Goal: Transaction & Acquisition: Purchase product/service

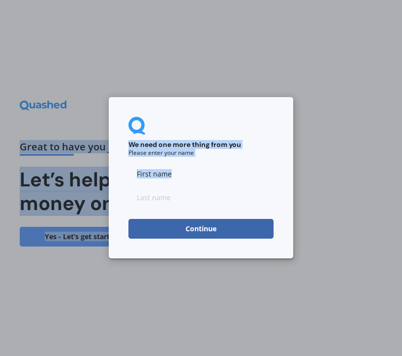
drag, startPoint x: 188, startPoint y: 187, endPoint x: 133, endPoint y: 186, distance: 54.7
click at [160, 175] on input at bounding box center [201, 174] width 145 height 20
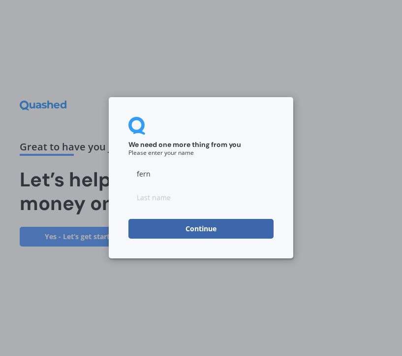
type input "fern"
click at [154, 198] on input at bounding box center [201, 198] width 145 height 20
type input "hope"
click at [147, 229] on button "Continue" at bounding box center [201, 229] width 145 height 20
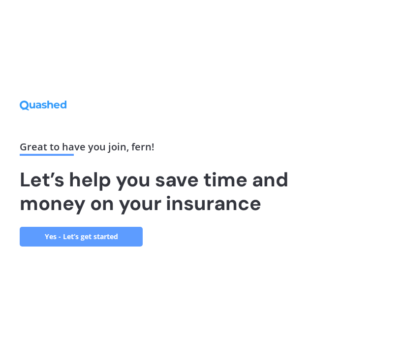
click at [100, 245] on link "Yes - Let’s get started" at bounding box center [81, 237] width 123 height 20
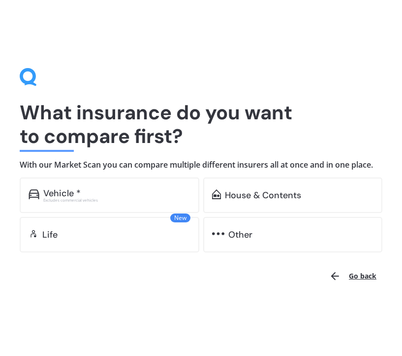
click at [129, 201] on div "Excludes commercial vehicles" at bounding box center [116, 200] width 147 height 4
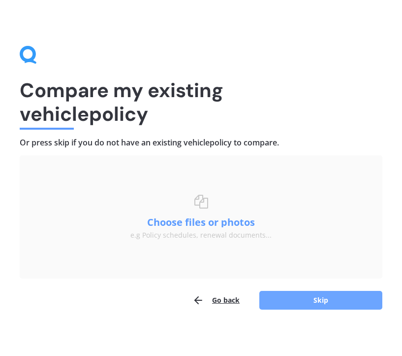
click at [279, 308] on button "Skip" at bounding box center [321, 300] width 123 height 19
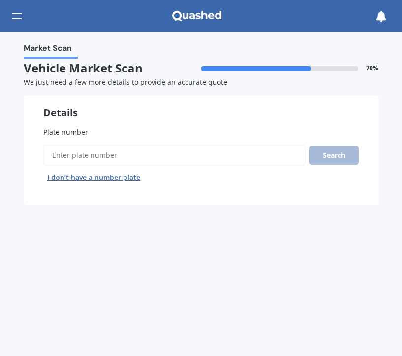
click at [124, 165] on input "Plate number" at bounding box center [174, 155] width 263 height 21
type input "gns895"
click at [326, 154] on button "Search" at bounding box center [334, 155] width 49 height 19
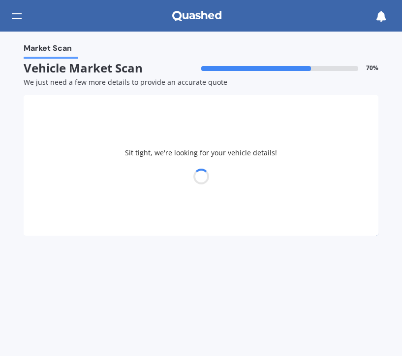
select select "LEXUS"
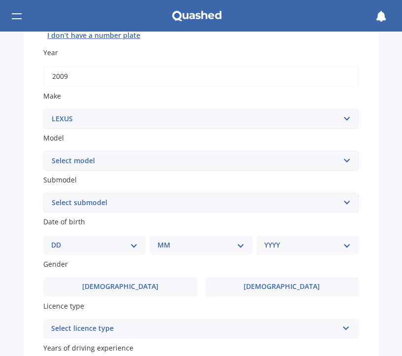
scroll to position [162, 0]
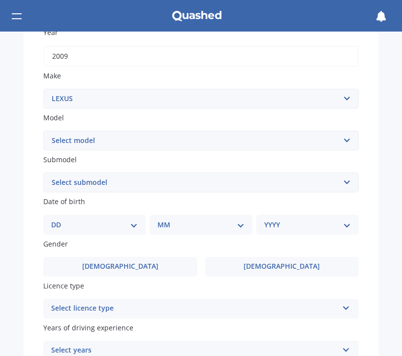
click at [105, 133] on select "Select model AS 460 CT 200 ES 300 ES 350 GS 250 GS 300 GS 350 GS 430 GS 450 GS …" at bounding box center [201, 141] width 316 height 20
click at [43, 132] on select "Select model AS 460 CT 200 ES 300 ES 350 GS 250 GS 300 GS 350 GS 430 GS 450 GS …" at bounding box center [201, 141] width 316 height 20
click at [101, 147] on select "Select model AS 460 CT 200 ES 300 ES 350 GS 250 GS 300 GS 350 GS 430 GS 450 GS …" at bounding box center [201, 141] width 316 height 20
select select "IS 250"
click at [43, 132] on select "Select model AS 460 CT 200 ES 300 ES 350 GS 250 GS 300 GS 350 GS 430 GS 450 GS …" at bounding box center [201, 141] width 316 height 20
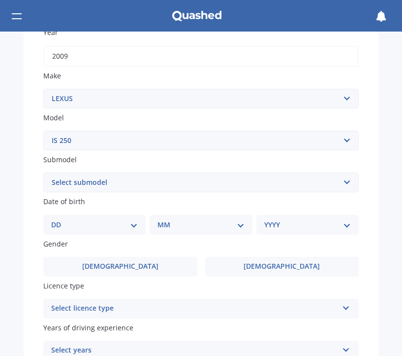
scroll to position [170, 0]
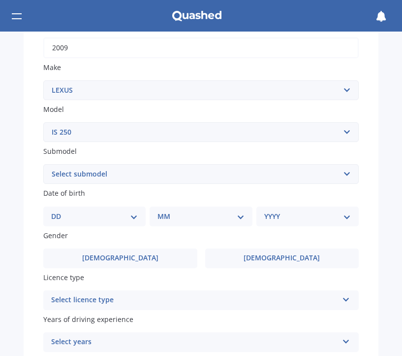
click at [115, 173] on select "Select submodel (All)" at bounding box center [201, 174] width 316 height 20
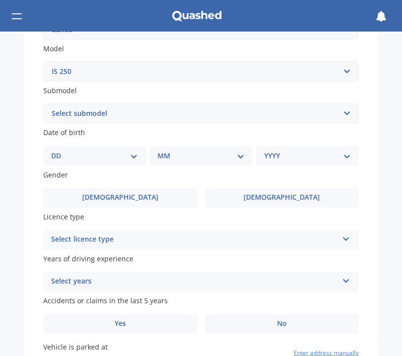
scroll to position [239, 0]
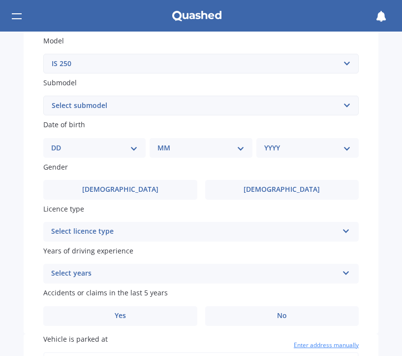
click at [114, 148] on select "DD 01 02 03 04 05 06 07 08 09 10 11 12 13 14 15 16 17 18 19 20 21 22 23 24 25 2…" at bounding box center [94, 147] width 87 height 11
click at [117, 149] on select "DD 01 02 03 04 05 06 07 08 09 10 11 12 13 14 15 16 17 18 19 20 21 22 23 24 25 2…" at bounding box center [94, 147] width 87 height 11
select select "02"
click at [59, 144] on select "DD 01 02 03 04 05 06 07 08 09 10 11 12 13 14 15 16 17 18 19 20 21 22 23 24 25 2…" at bounding box center [94, 147] width 87 height 11
click at [194, 146] on select "MM 01 02 03 04 05 06 07 08 09 10 11 12" at bounding box center [203, 147] width 83 height 11
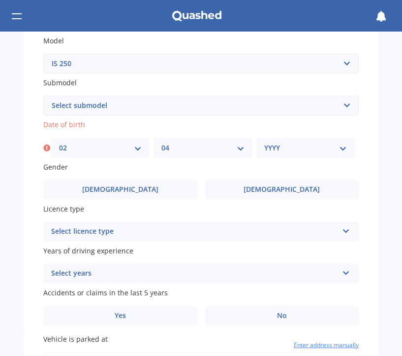
click at [162, 144] on select "MM 01 02 03 04 05 06 07 08 09 10 11 12" at bounding box center [203, 147] width 83 height 11
click at [185, 149] on select "MM 01 02 03 04 05 06 07 08 09 10 11 12" at bounding box center [203, 147] width 83 height 11
select select "03"
click at [162, 144] on select "MM 01 02 03 04 05 06 07 08 09 10 11 12" at bounding box center [203, 147] width 83 height 11
click at [274, 146] on select "YYYY 2025 2024 2023 2022 2021 2020 2019 2018 2017 2016 2015 2014 2013 2012 2011…" at bounding box center [305, 147] width 83 height 11
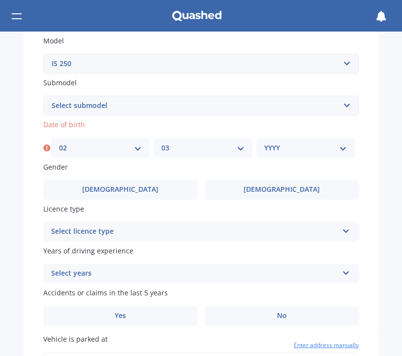
select select "2004"
click at [264, 144] on select "YYYY 2025 2024 2023 2022 2021 2020 2019 2018 2017 2016 2015 2014 2013 2012 2011…" at bounding box center [305, 147] width 83 height 11
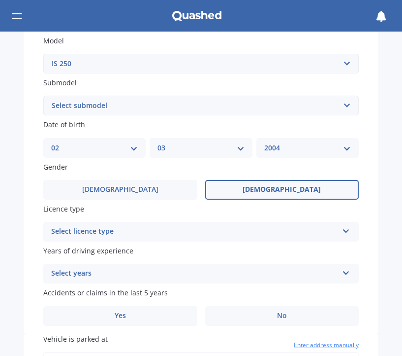
click at [275, 187] on span "[DEMOGRAPHIC_DATA]" at bounding box center [282, 189] width 78 height 8
click at [0, 0] on input "[DEMOGRAPHIC_DATA]" at bounding box center [0, 0] width 0 height 0
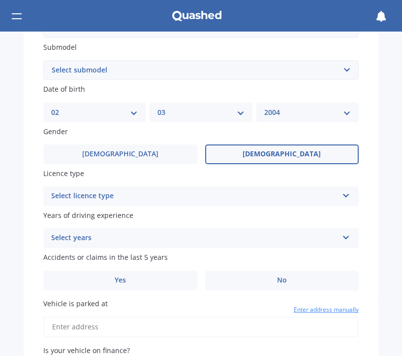
scroll to position [299, 0]
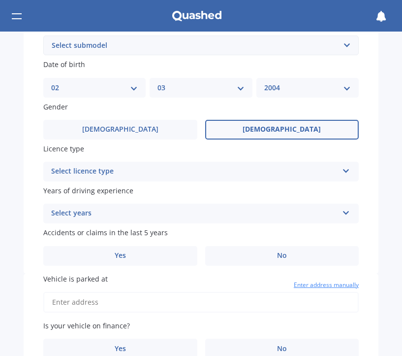
click at [163, 175] on div "Select licence type" at bounding box center [194, 171] width 287 height 12
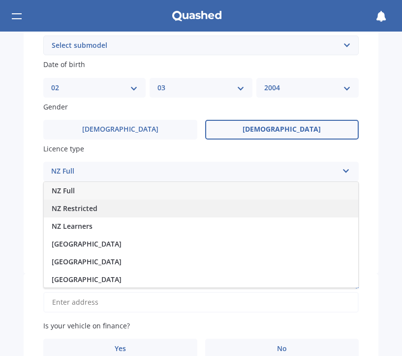
click at [132, 211] on div "NZ Restricted" at bounding box center [201, 208] width 315 height 18
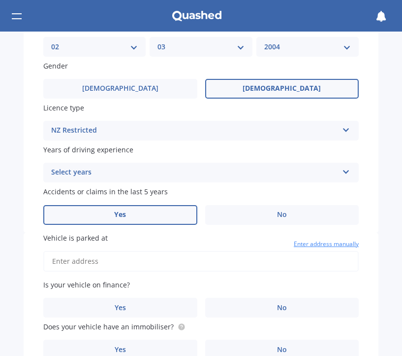
scroll to position [341, 0]
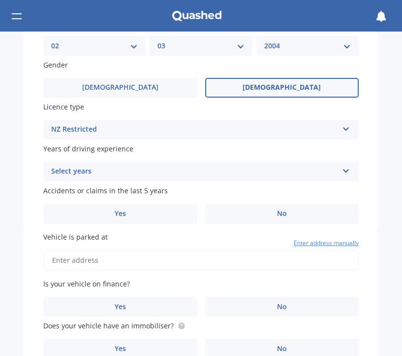
click at [127, 175] on div "Select years" at bounding box center [194, 171] width 287 height 12
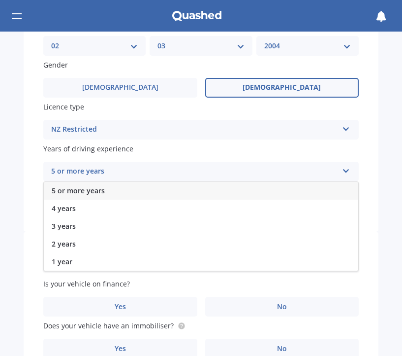
click at [86, 195] on span "5 or more years" at bounding box center [78, 190] width 53 height 9
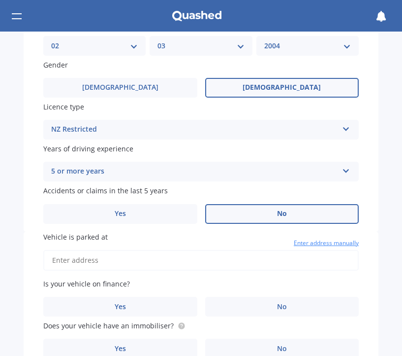
click at [253, 216] on label "No" at bounding box center [282, 214] width 154 height 20
click at [0, 0] on input "No" at bounding box center [0, 0] width 0 height 0
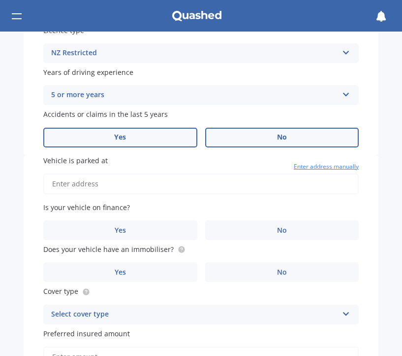
scroll to position [423, 0]
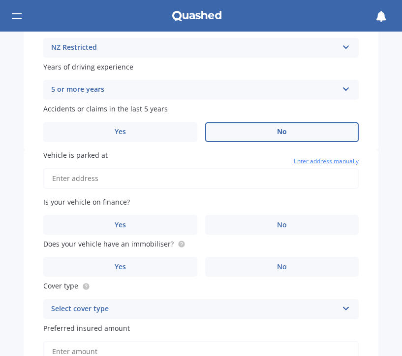
click at [150, 184] on input "Vehicle is parked at" at bounding box center [201, 178] width 316 height 21
type input "[STREET_ADDRESS]"
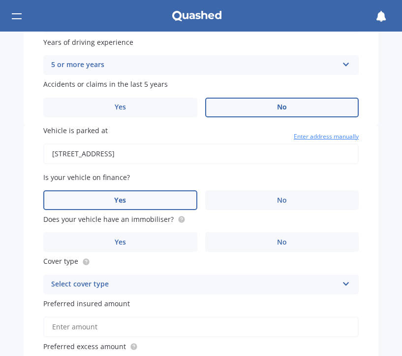
scroll to position [448, 0]
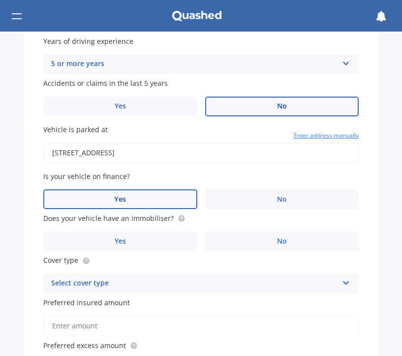
click at [131, 204] on label "Yes" at bounding box center [120, 199] width 154 height 20
click at [0, 0] on input "Yes" at bounding box center [0, 0] width 0 height 0
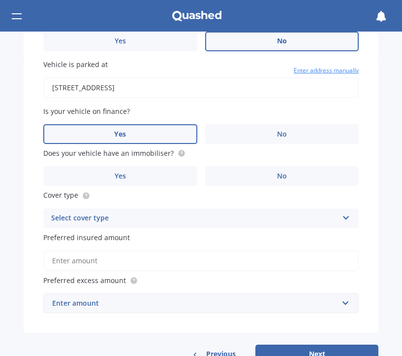
scroll to position [514, 0]
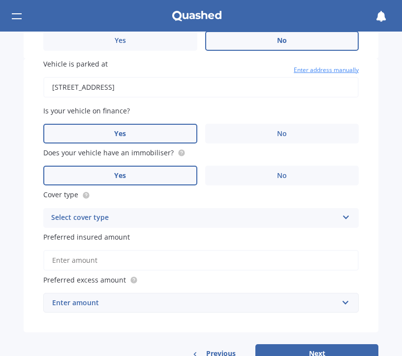
click at [159, 177] on label "Yes" at bounding box center [120, 175] width 154 height 20
click at [0, 0] on input "Yes" at bounding box center [0, 0] width 0 height 0
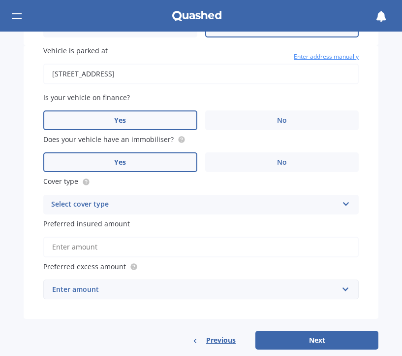
scroll to position [544, 0]
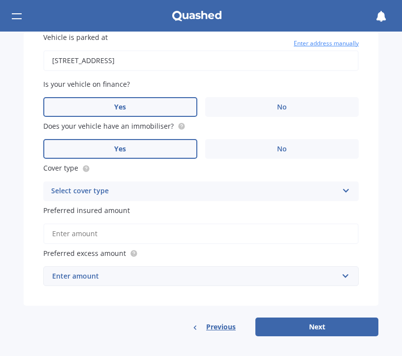
click at [135, 191] on div "Select cover type" at bounding box center [194, 191] width 287 height 12
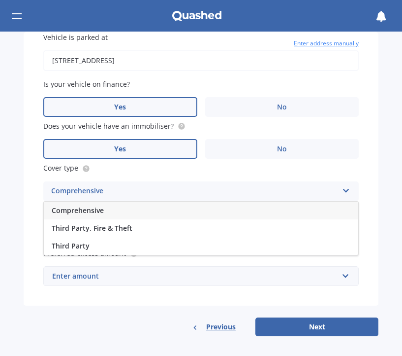
click at [115, 205] on div "Comprehensive" at bounding box center [201, 210] width 315 height 18
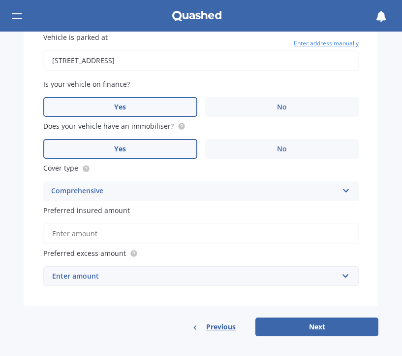
click at [99, 235] on input "Preferred insured amount" at bounding box center [201, 233] width 316 height 21
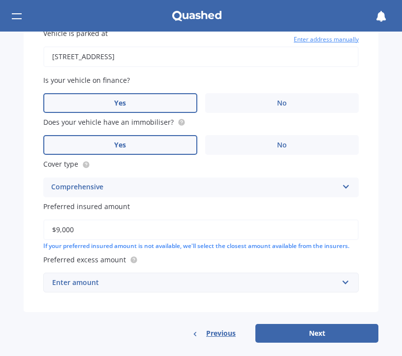
type input "$9,000"
click at [105, 287] on div "Enter amount" at bounding box center [195, 282] width 286 height 11
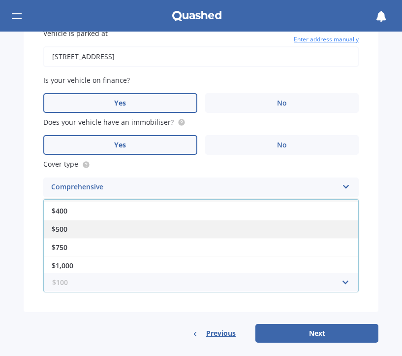
scroll to position [17, 0]
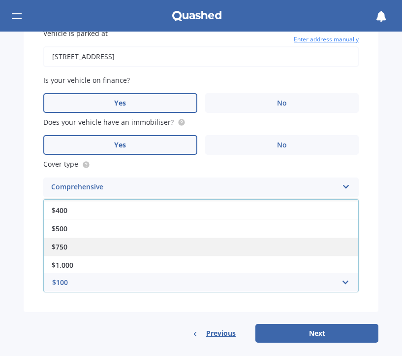
click at [101, 245] on div "$750" at bounding box center [201, 246] width 315 height 18
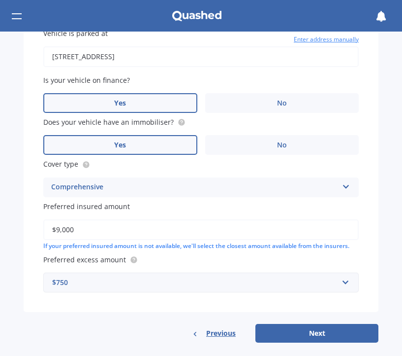
drag, startPoint x: 295, startPoint y: 337, endPoint x: 292, endPoint y: 286, distance: 51.3
click at [293, 287] on div "Vehicle is parked at [STREET_ADDRESS] Enter address manually Is your vehicle on…" at bounding box center [201, 185] width 355 height 314
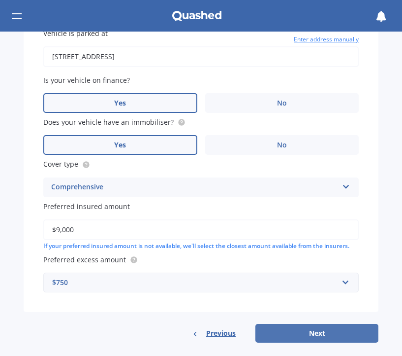
click at [289, 335] on button "Next" at bounding box center [317, 333] width 123 height 19
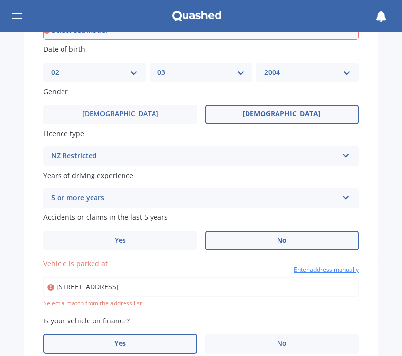
scroll to position [315, 0]
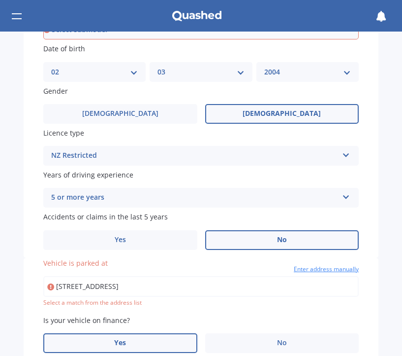
click at [186, 290] on input "[STREET_ADDRESS]" at bounding box center [201, 286] width 316 height 21
drag, startPoint x: 185, startPoint y: 290, endPoint x: 94, endPoint y: 292, distance: 91.6
click at [94, 292] on input "[STREET_ADDRESS]" at bounding box center [201, 286] width 316 height 21
type input "[STREET_ADDRESS][PERSON_NAME]"
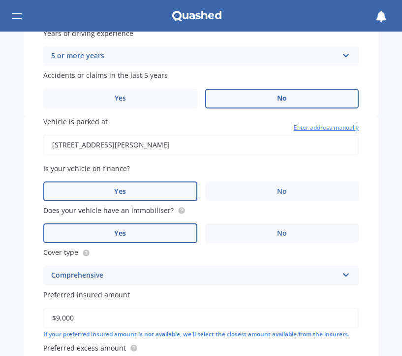
scroll to position [555, 0]
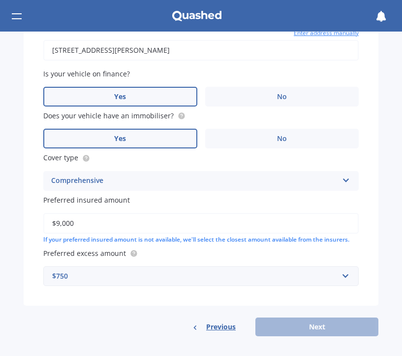
click at [286, 331] on div "Previous Next" at bounding box center [201, 326] width 355 height 19
click at [165, 316] on div "Vehicle is parked at [STREET_ADDRESS][PERSON_NAME] Enter address manually Is yo…" at bounding box center [201, 179] width 355 height 314
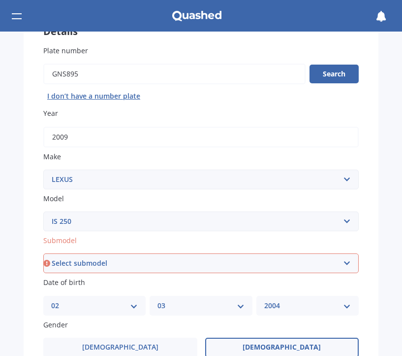
scroll to position [85, 0]
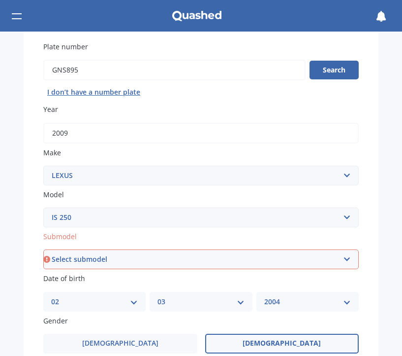
click at [118, 261] on select "Select submodel (All)" at bounding box center [201, 259] width 316 height 20
select select "(ALL)"
click at [43, 251] on select "Select submodel (All)" at bounding box center [201, 259] width 316 height 20
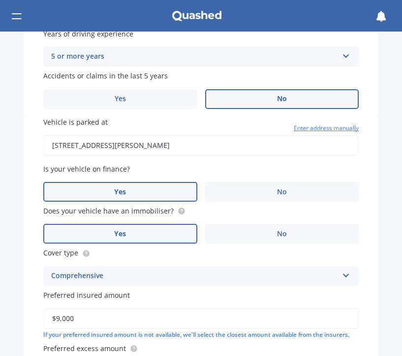
scroll to position [555, 0]
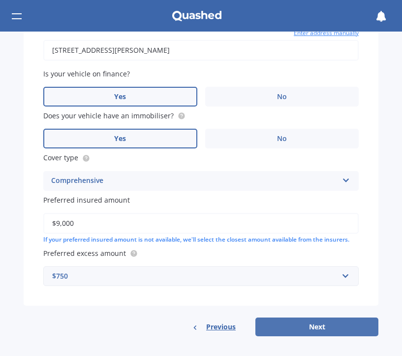
click at [272, 324] on button "Next" at bounding box center [317, 326] width 123 height 19
select select "02"
select select "03"
select select "2004"
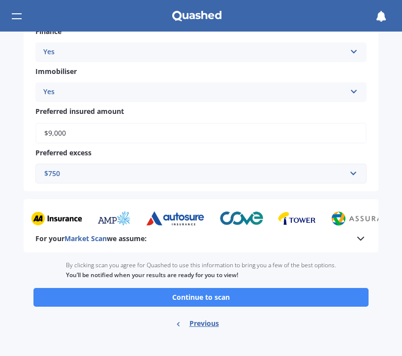
scroll to position [420, 0]
click at [98, 169] on div "$750" at bounding box center [195, 173] width 302 height 11
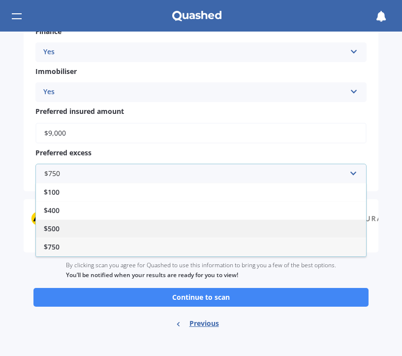
click at [65, 231] on div "$500" at bounding box center [201, 228] width 330 height 18
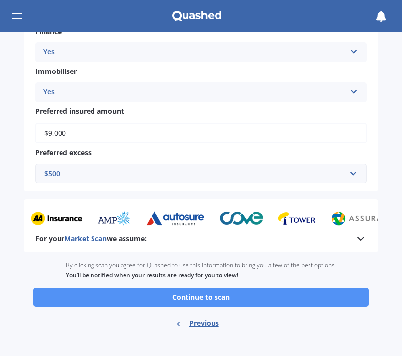
click at [205, 301] on button "Continue to scan" at bounding box center [200, 297] width 335 height 19
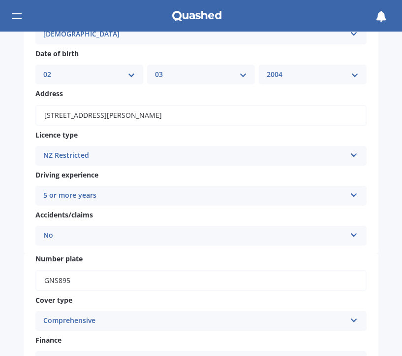
scroll to position [0, 0]
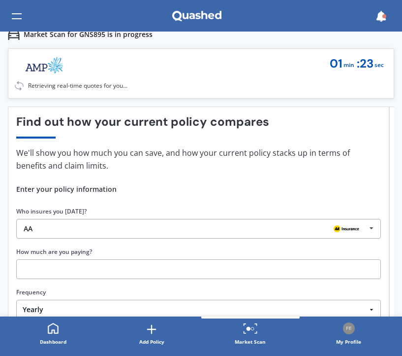
scroll to position [95, 0]
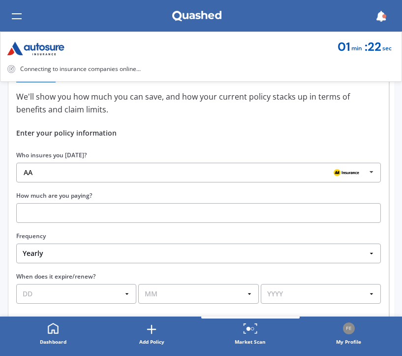
click at [70, 214] on input "text" at bounding box center [198, 213] width 365 height 20
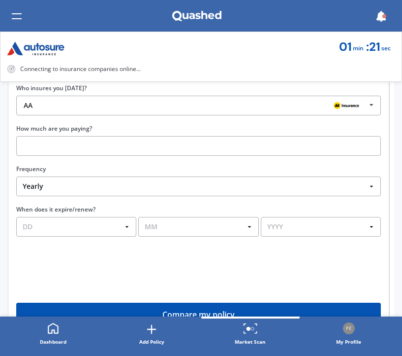
scroll to position [163, 0]
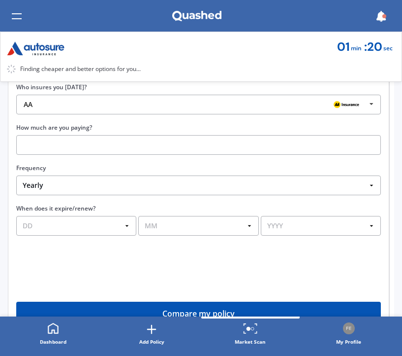
click at [78, 188] on select "Yearly Six-Monthly Quarterly Monthly Fortnightly Weekly One-Off" at bounding box center [198, 185] width 365 height 20
click at [16, 176] on select "Yearly Six-Monthly Quarterly Monthly Fortnightly Weekly One-Off" at bounding box center [198, 185] width 365 height 20
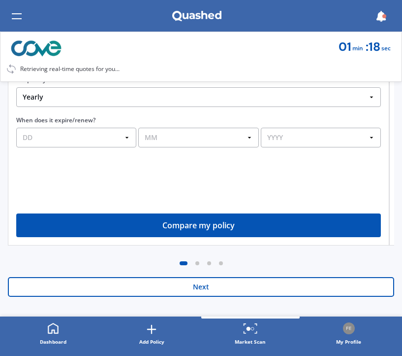
scroll to position [251, 0]
click at [102, 292] on button "Next" at bounding box center [201, 287] width 387 height 20
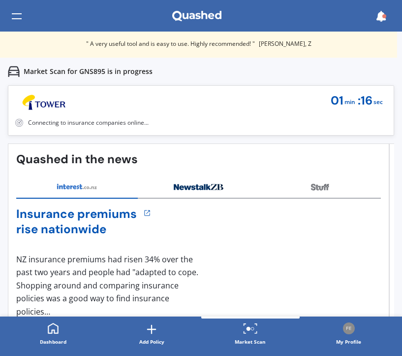
scroll to position [0, 0]
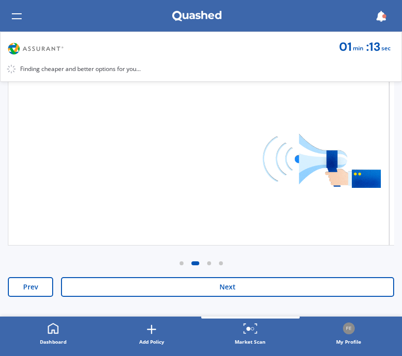
click at [105, 292] on button "Next" at bounding box center [227, 287] width 333 height 20
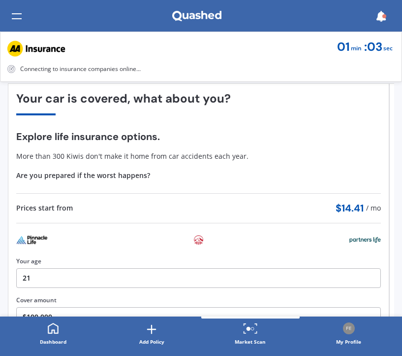
scroll to position [251, 0]
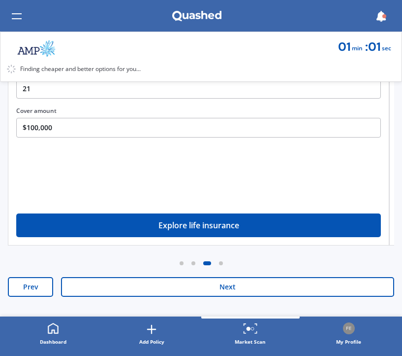
click at [71, 285] on button "Next" at bounding box center [227, 287] width 333 height 20
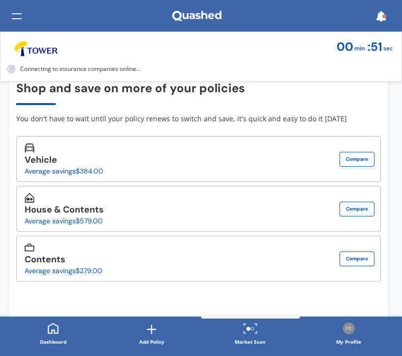
scroll to position [59, 0]
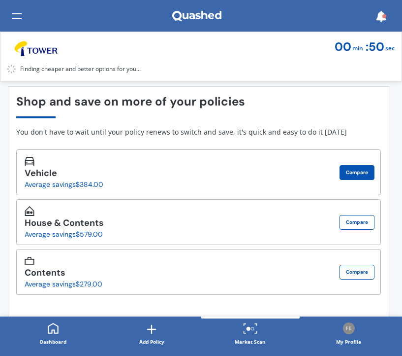
click at [350, 167] on button "Compare" at bounding box center [357, 172] width 35 height 15
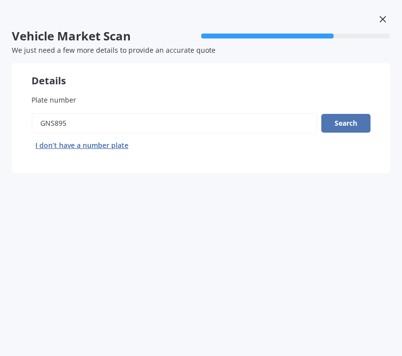
click at [329, 127] on button "Search" at bounding box center [346, 123] width 49 height 19
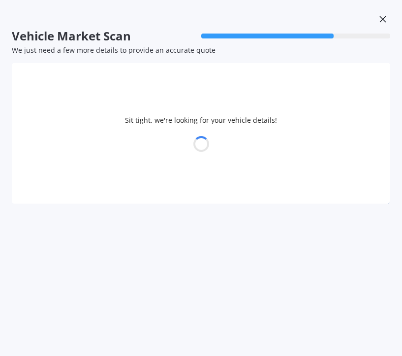
select select "LEXUS"
select select "02"
select select "03"
select select "2004"
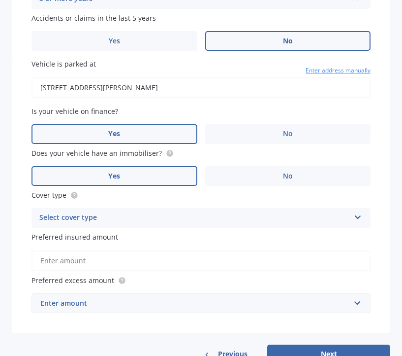
scroll to position [512, 0]
